Goal: Use online tool/utility: Utilize a website feature to perform a specific function

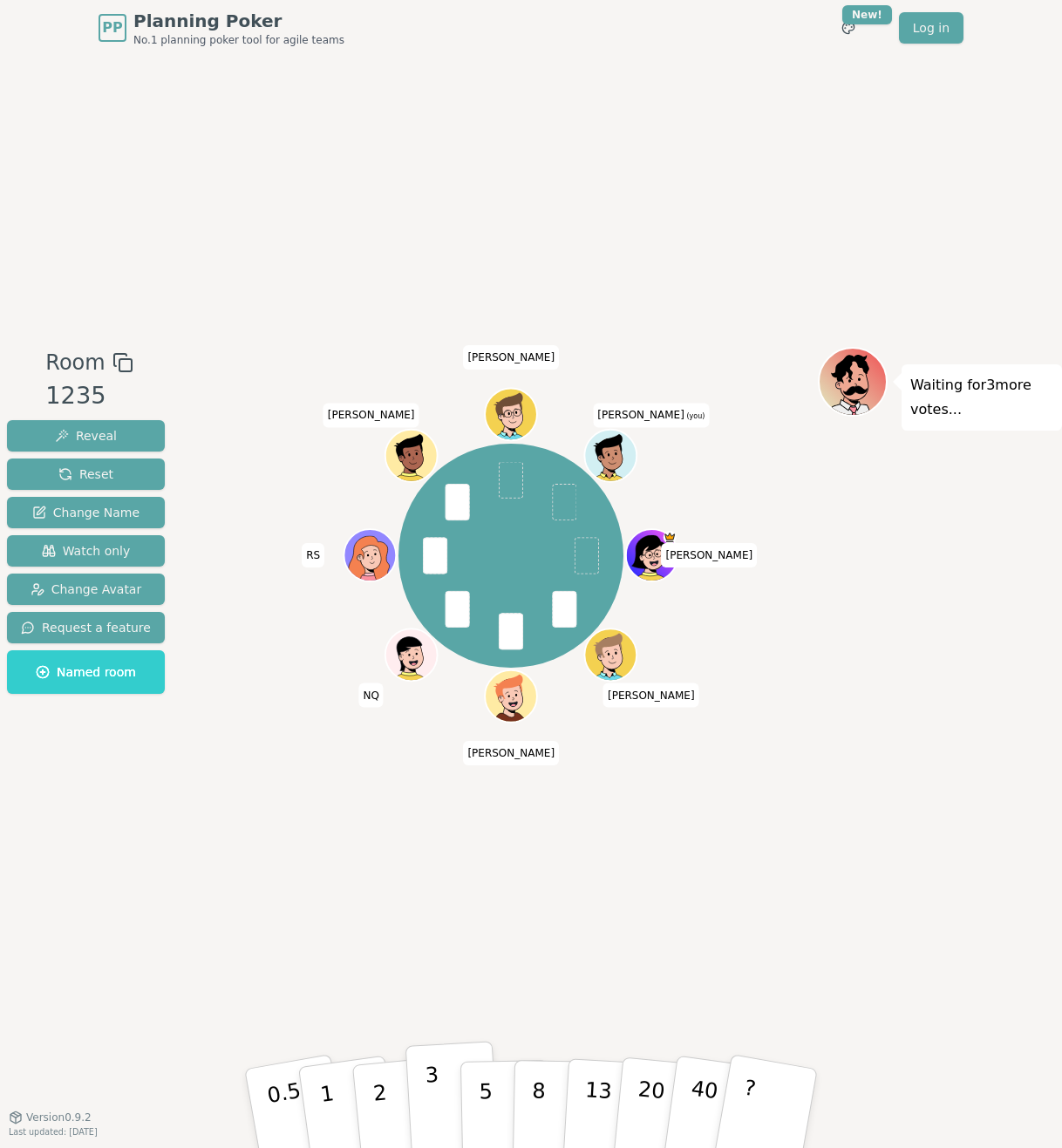
click at [426, 1103] on button "3" at bounding box center [452, 1109] width 95 height 136
click at [441, 1079] on button "3" at bounding box center [452, 1109] width 95 height 136
click at [442, 1088] on button "3" at bounding box center [452, 1109] width 95 height 136
click at [426, 1116] on button "3" at bounding box center [452, 1109] width 95 height 136
click at [420, 1093] on button "3" at bounding box center [452, 1109] width 95 height 136
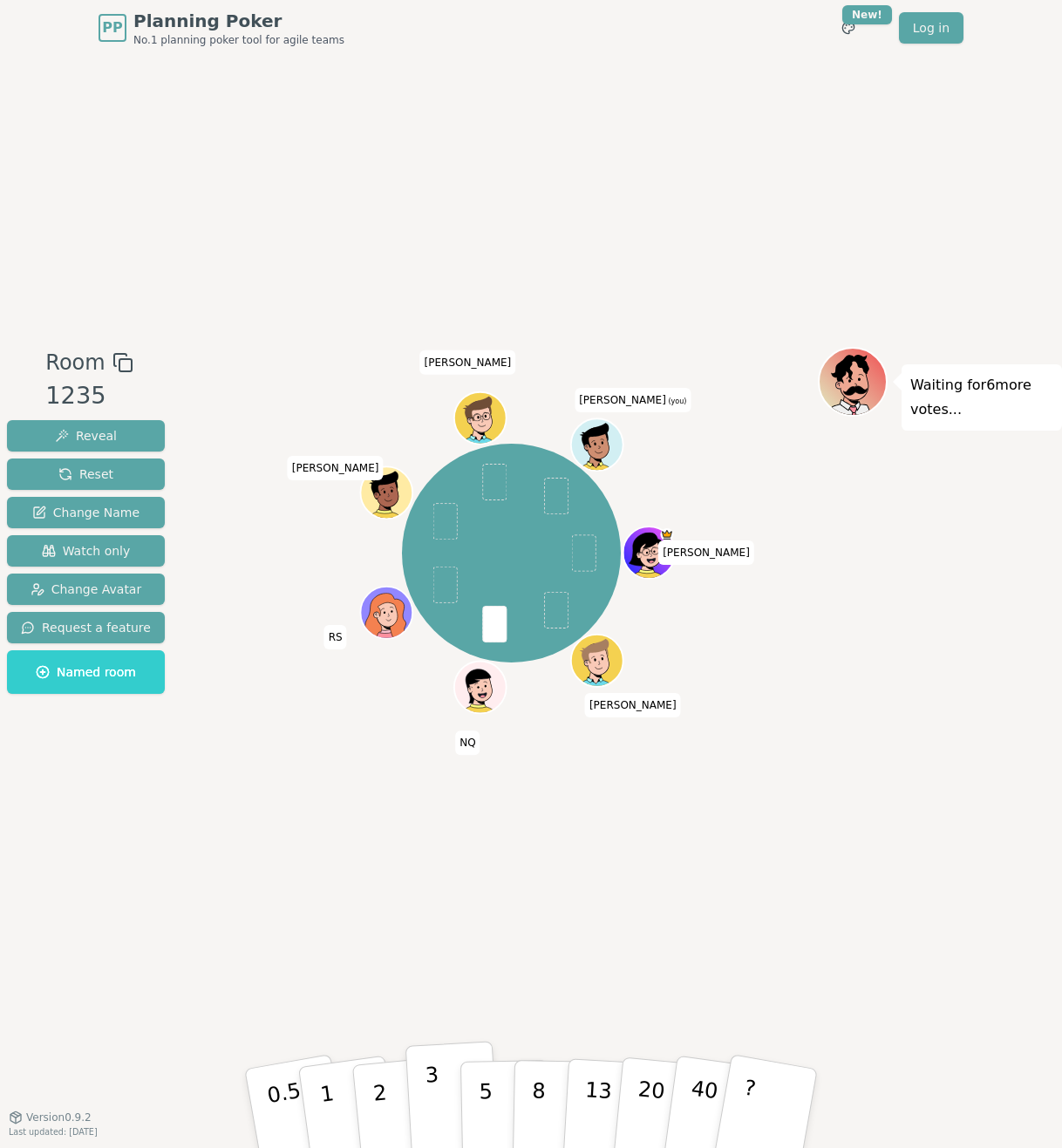
click at [438, 1103] on button "3" at bounding box center [452, 1109] width 95 height 136
click at [377, 1110] on p "2" at bounding box center [382, 1111] width 23 height 95
click at [433, 1082] on p "3" at bounding box center [434, 1110] width 19 height 95
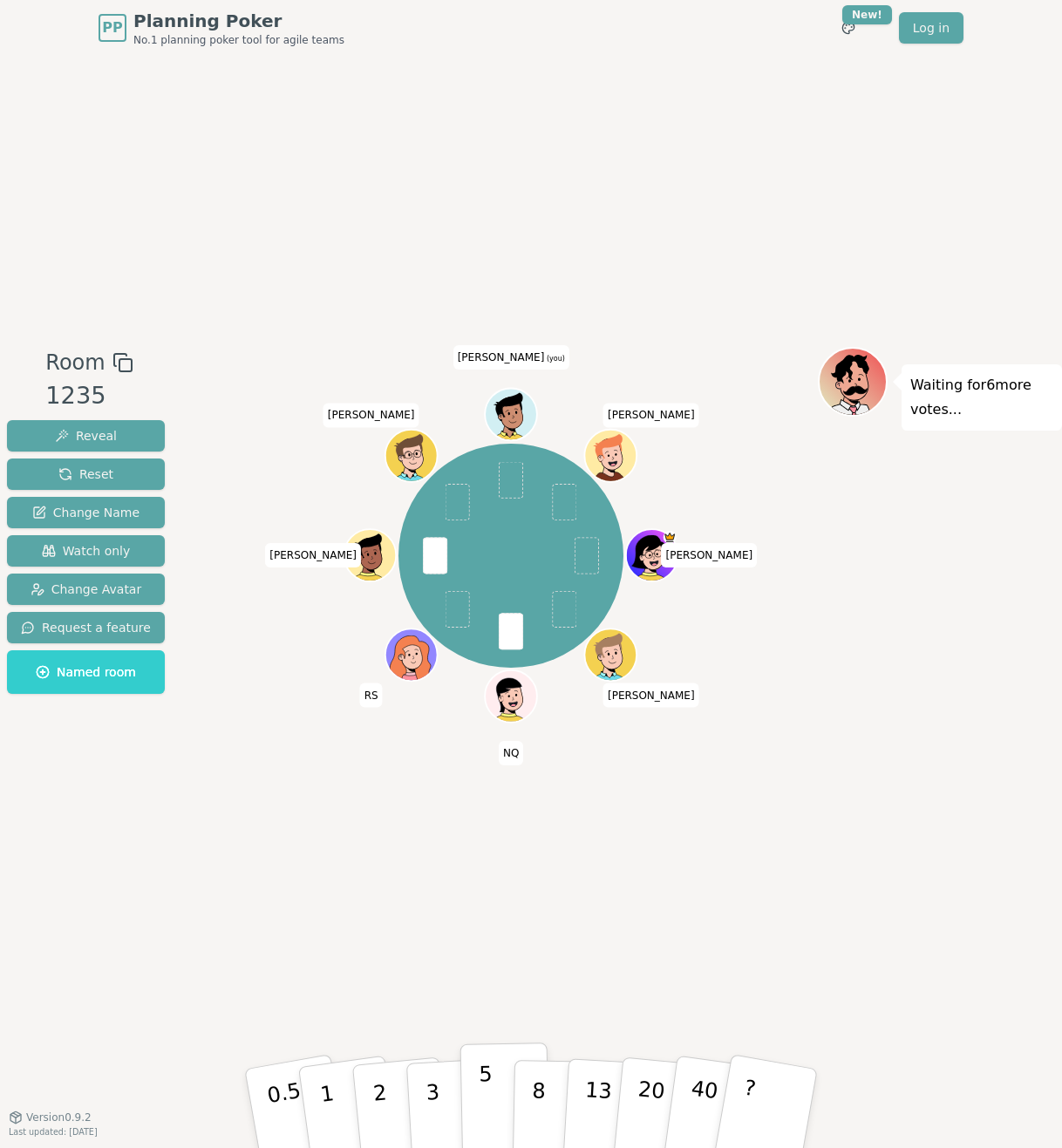
click at [485, 1101] on p "5" at bounding box center [486, 1110] width 15 height 94
click at [474, 1102] on button "5" at bounding box center [504, 1109] width 89 height 133
click at [381, 1101] on p "2" at bounding box center [382, 1111] width 23 height 95
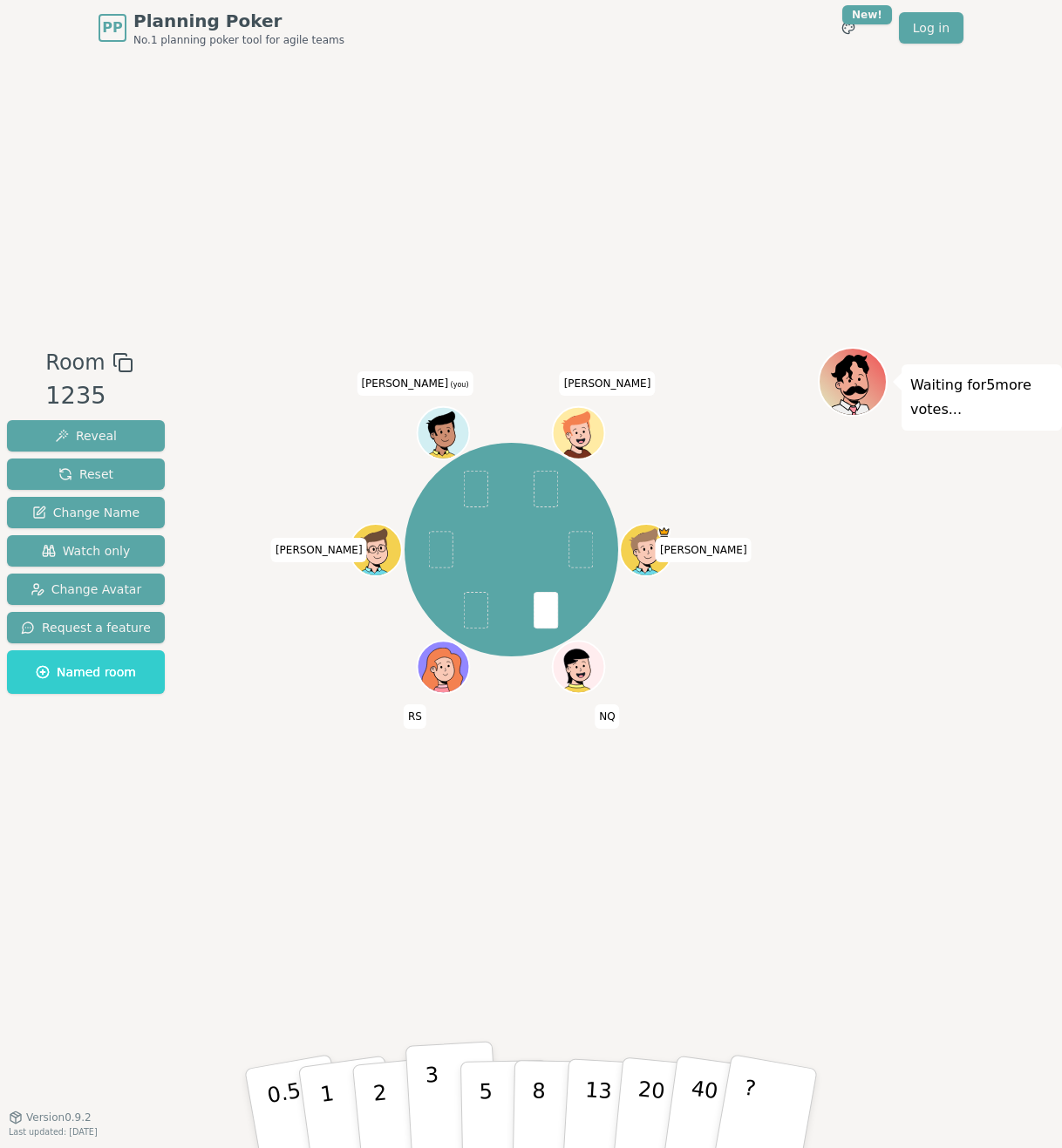
click at [449, 1104] on button "3" at bounding box center [452, 1109] width 95 height 136
click at [505, 1093] on button "5" at bounding box center [504, 1109] width 89 height 133
